Goal: Find specific page/section: Find specific page/section

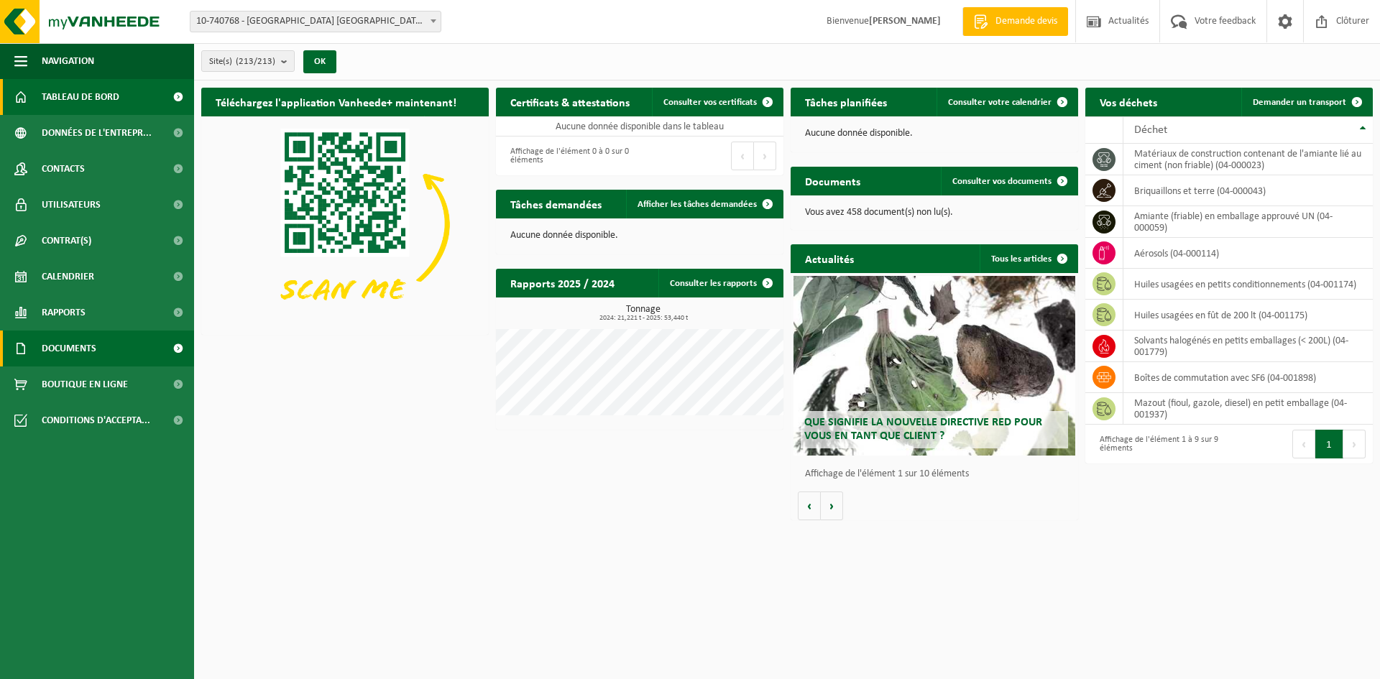
click at [92, 349] on span "Documents" at bounding box center [69, 349] width 55 height 36
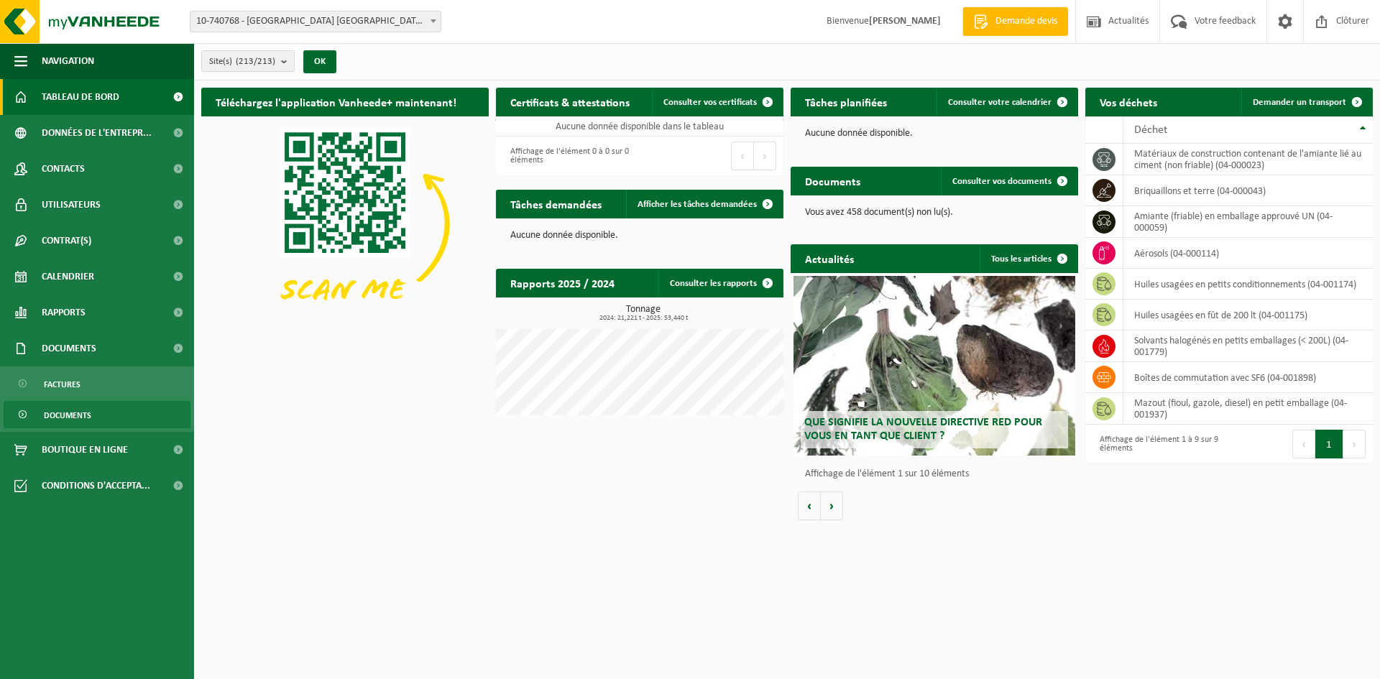
click at [64, 415] on span "Documents" at bounding box center [67, 415] width 47 height 27
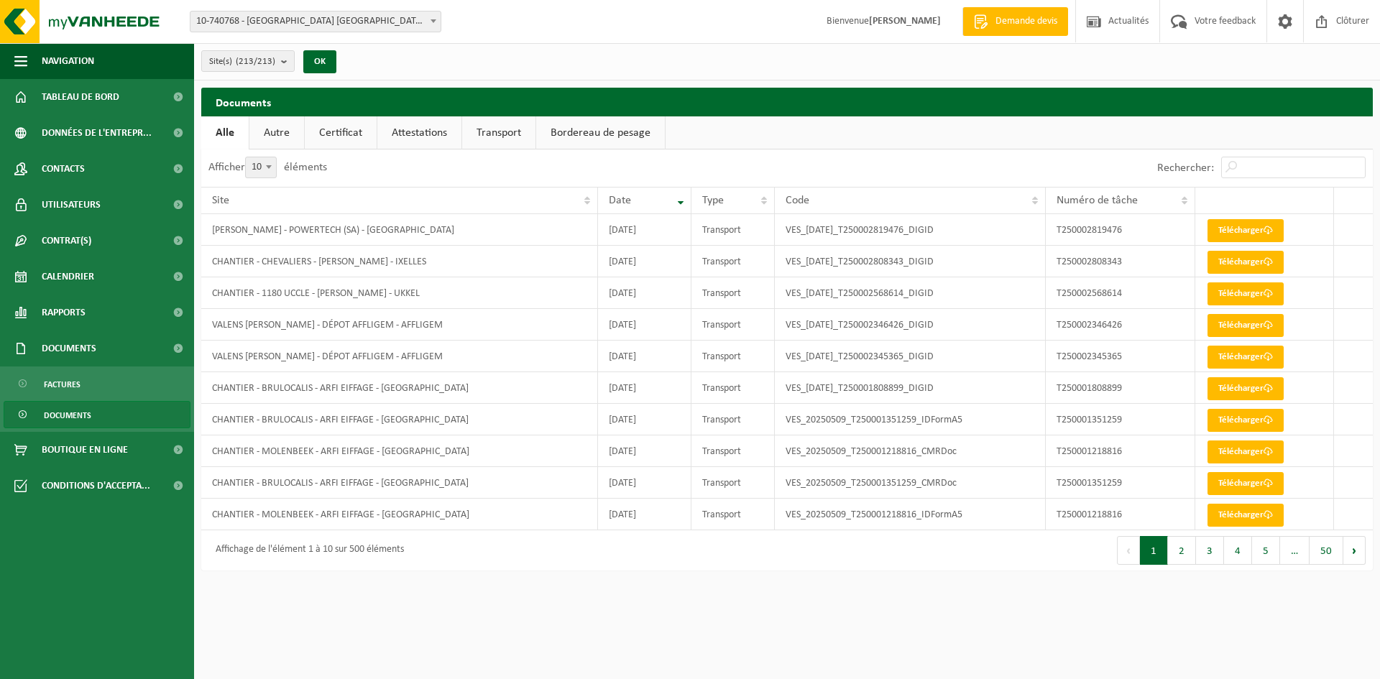
drag, startPoint x: 77, startPoint y: 432, endPoint x: 586, endPoint y: 622, distance: 543.0
click at [586, 622] on html "Site: 10-740768 - VALENS DÉPARTEMENT ARFI EIFFAGE - OUDERGEM 10-987818 - ARFI E…" at bounding box center [690, 339] width 1380 height 679
click at [1187, 555] on button "2" at bounding box center [1182, 550] width 28 height 29
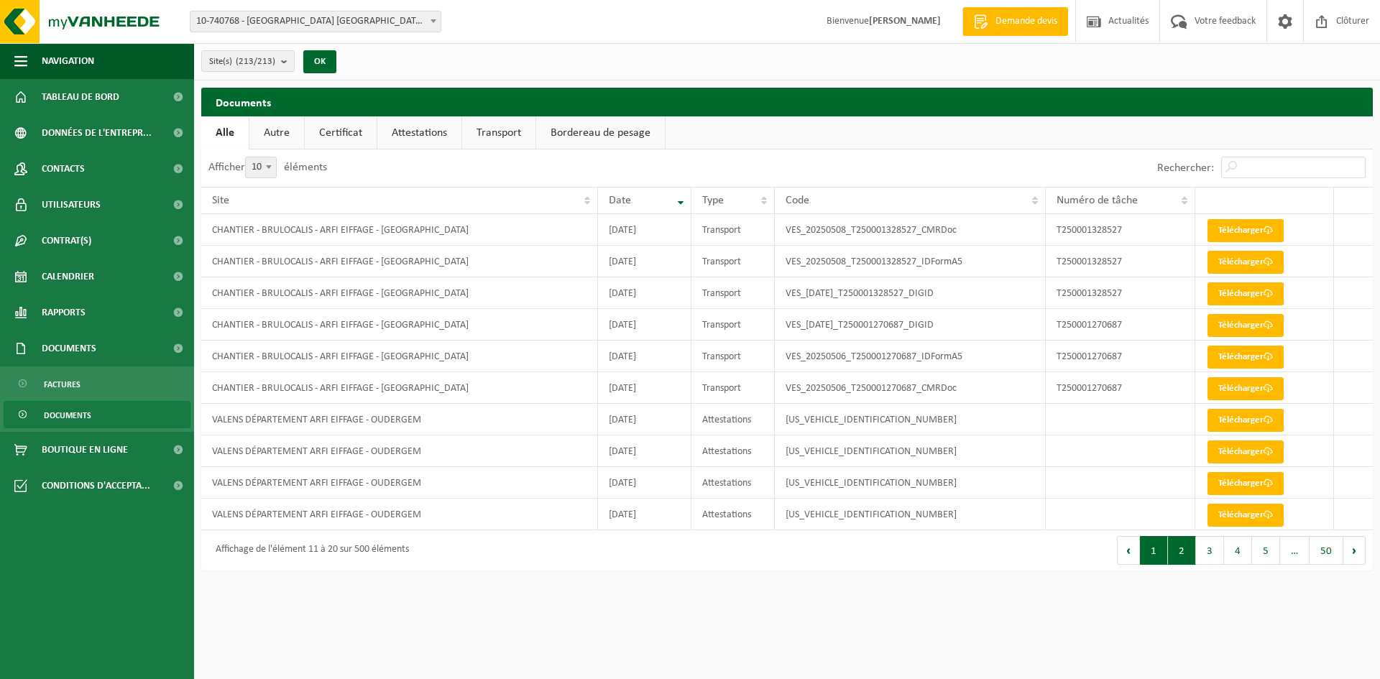
click at [1158, 558] on button "1" at bounding box center [1154, 550] width 28 height 29
